Goal: Task Accomplishment & Management: Manage account settings

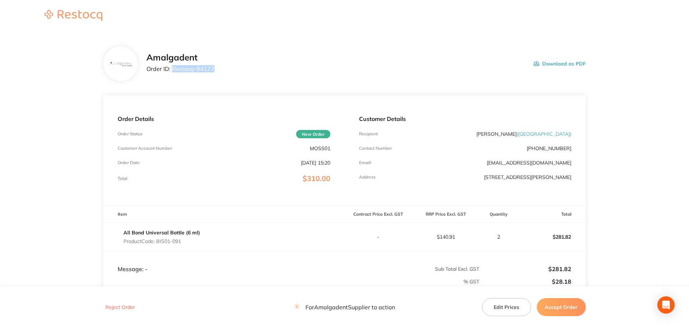
drag, startPoint x: 219, startPoint y: 70, endPoint x: 174, endPoint y: 70, distance: 45.0
click at [174, 70] on div "Amalgadent Order ID: Restocq- 94177 Download as PDF" at bounding box center [367, 64] width 440 height 22
copy p "Restocq- 94177"
click at [40, 107] on main "Amalgadent Order ID: Restocq- 94177 Download as PDF Order Details Order Status …" at bounding box center [344, 208] width 689 height 353
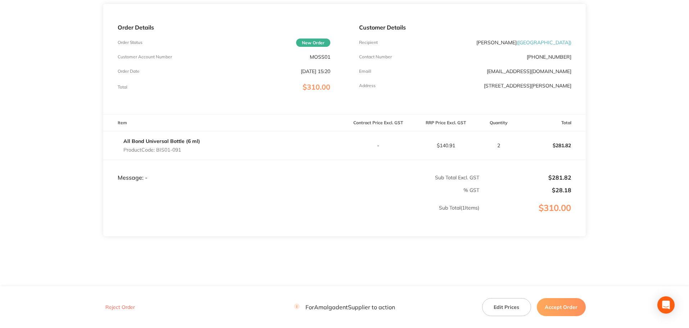
scroll to position [96, 0]
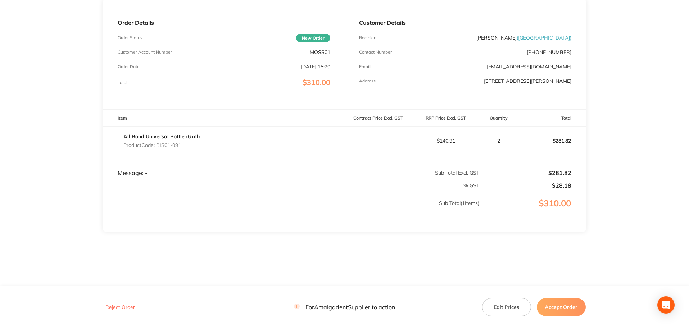
drag, startPoint x: 190, startPoint y: 147, endPoint x: 159, endPoint y: 144, distance: 31.8
click at [159, 144] on div "All Bond Universal Bottle (6 ml) Product Code: BIS01-091" at bounding box center [161, 141] width 77 height 20
copy p "BIS01-091"
click at [29, 138] on main "Amalgadent Order ID: Restocq- 94177 Download as PDF Order Details Order Status …" at bounding box center [344, 112] width 689 height 353
drag, startPoint x: 185, startPoint y: 146, endPoint x: 158, endPoint y: 146, distance: 26.6
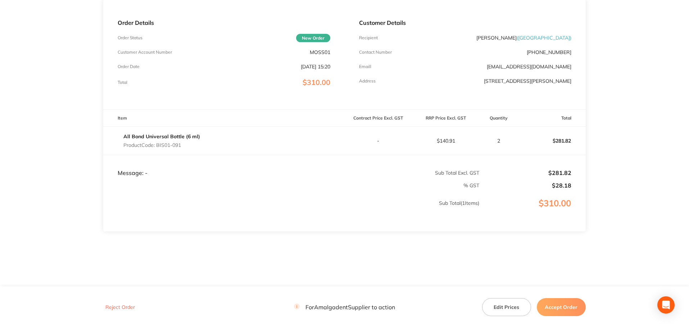
click at [158, 146] on p "Product Code: BIS01-091" at bounding box center [161, 145] width 77 height 6
copy p "BIS01-091"
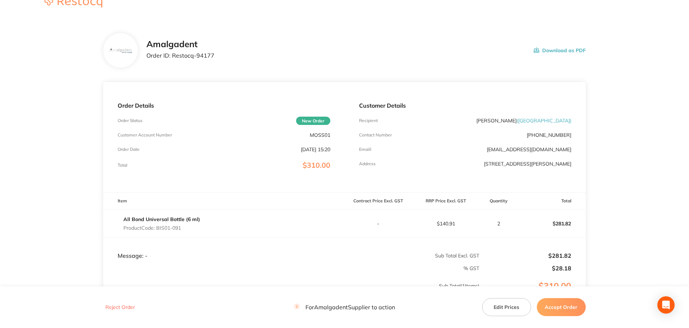
scroll to position [0, 0]
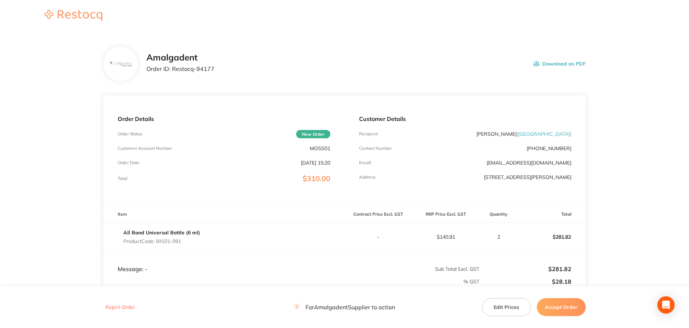
click at [57, 50] on main "Amalgadent Order ID: Restocq- 94177 Download as PDF Order Details Order Status …" at bounding box center [344, 208] width 689 height 353
click at [566, 305] on button "Accept Order" at bounding box center [561, 307] width 49 height 18
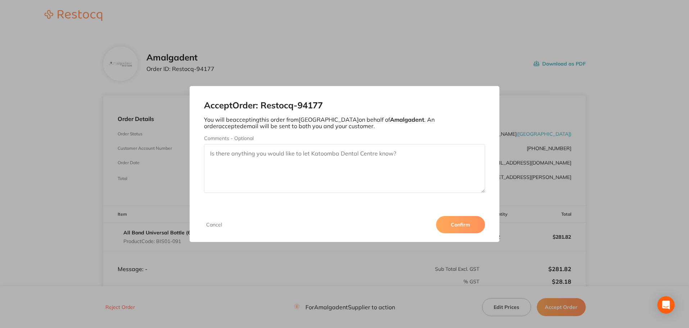
click at [470, 226] on button "Confirm" at bounding box center [460, 224] width 49 height 17
